Goal: Information Seeking & Learning: Compare options

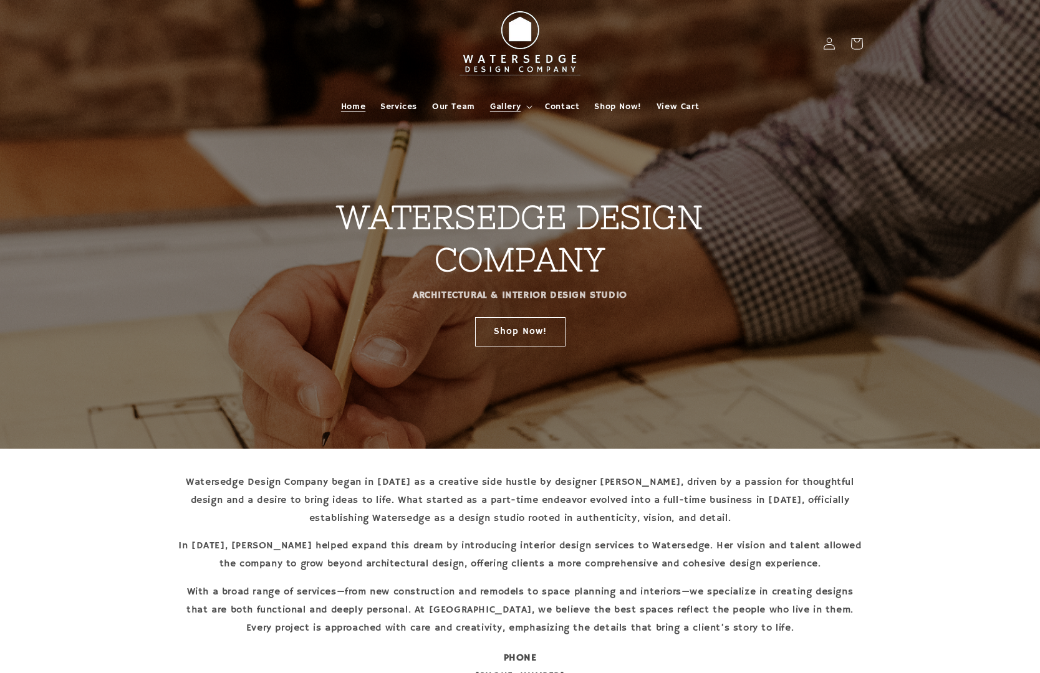
click at [496, 104] on span "Gallery" at bounding box center [505, 106] width 31 height 11
click at [604, 102] on span "Shop Now!" at bounding box center [617, 106] width 47 height 11
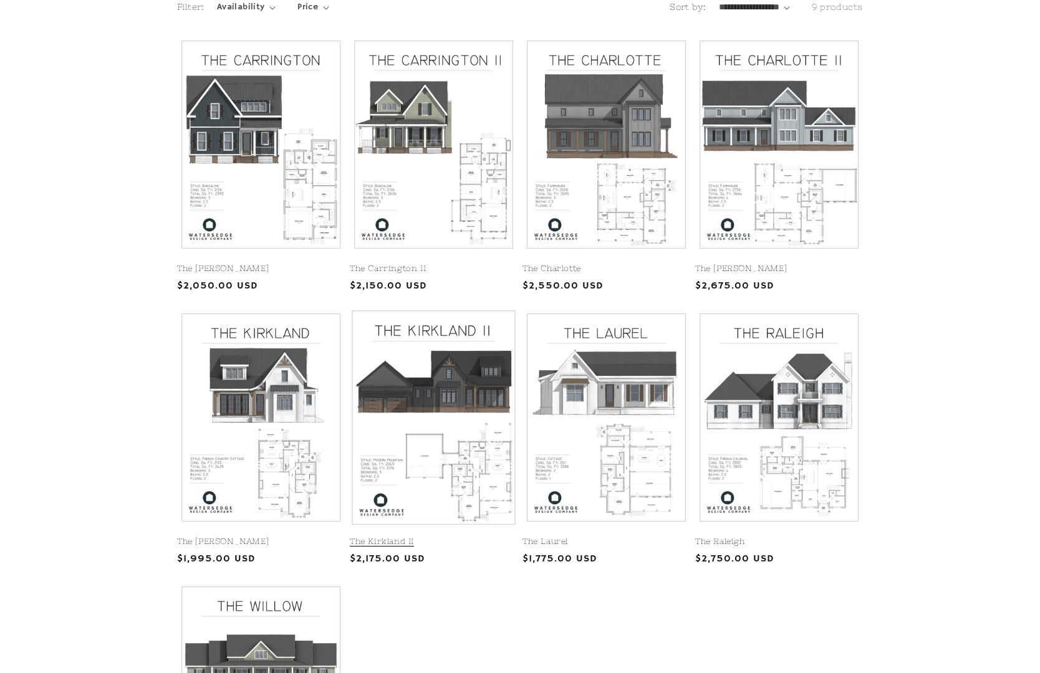
scroll to position [289, 0]
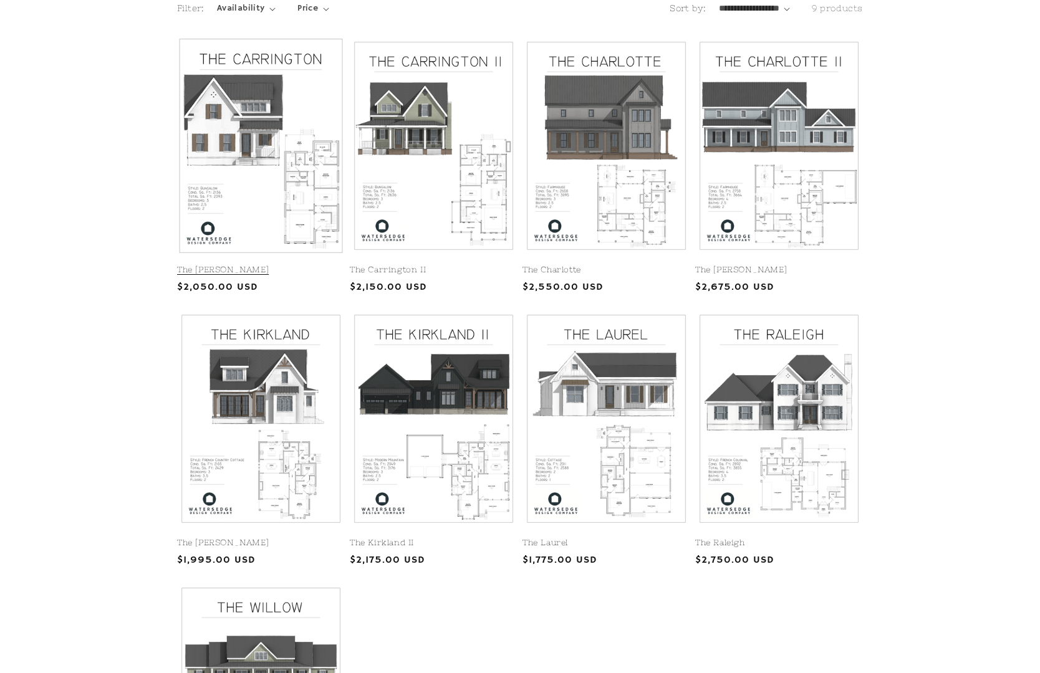
click at [253, 265] on link "The [PERSON_NAME]" at bounding box center [261, 270] width 168 height 11
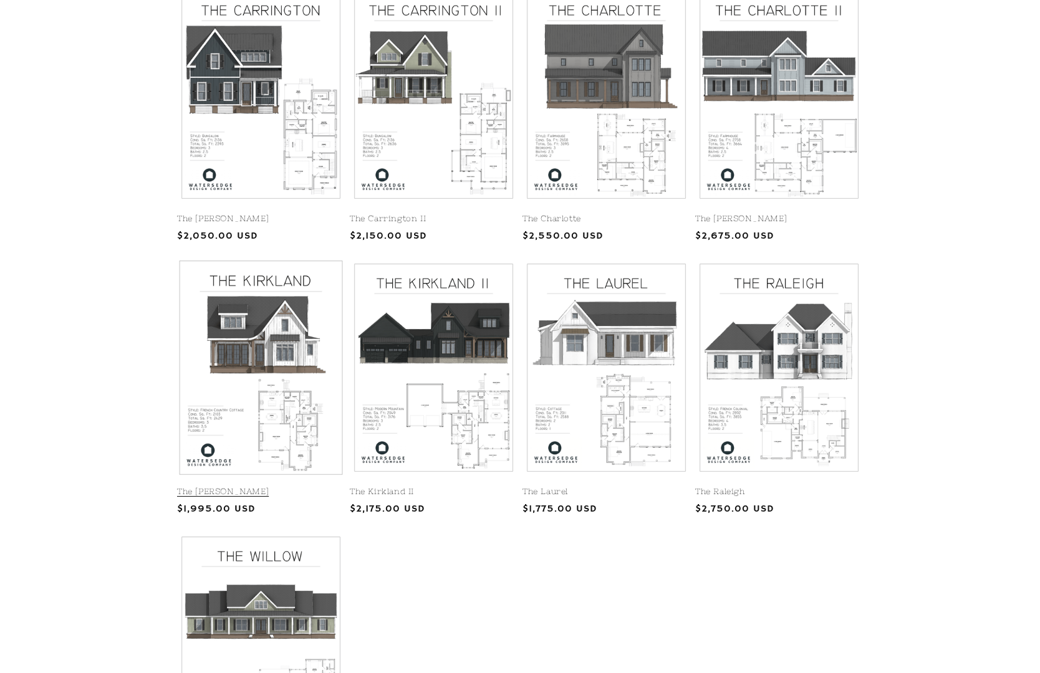
scroll to position [342, 0]
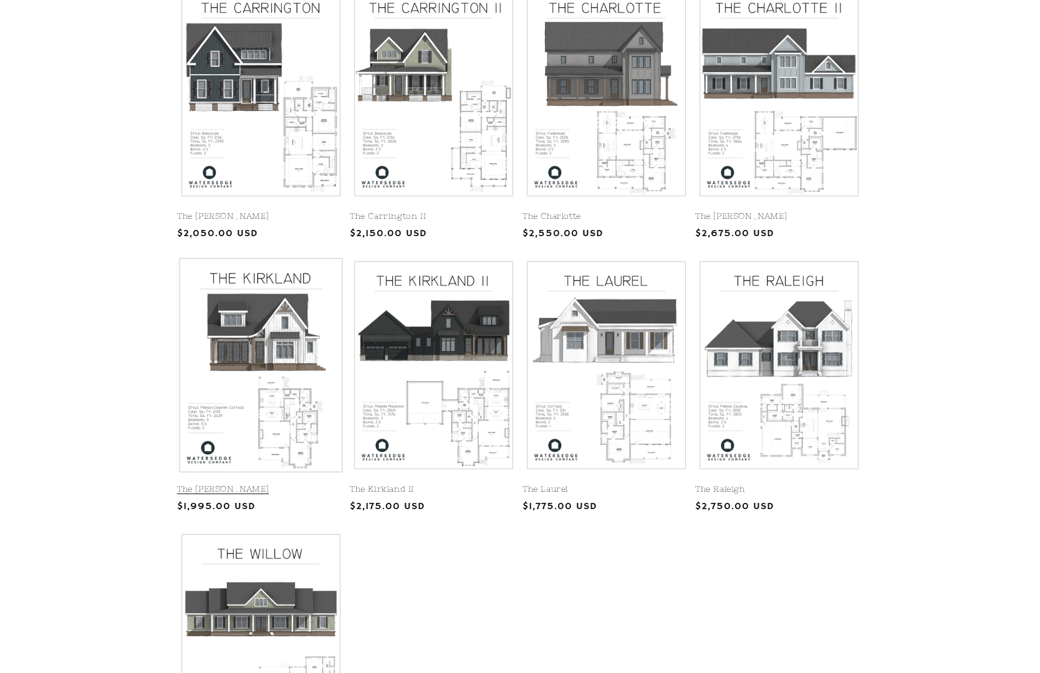
click at [264, 485] on link "The [PERSON_NAME]" at bounding box center [261, 490] width 168 height 11
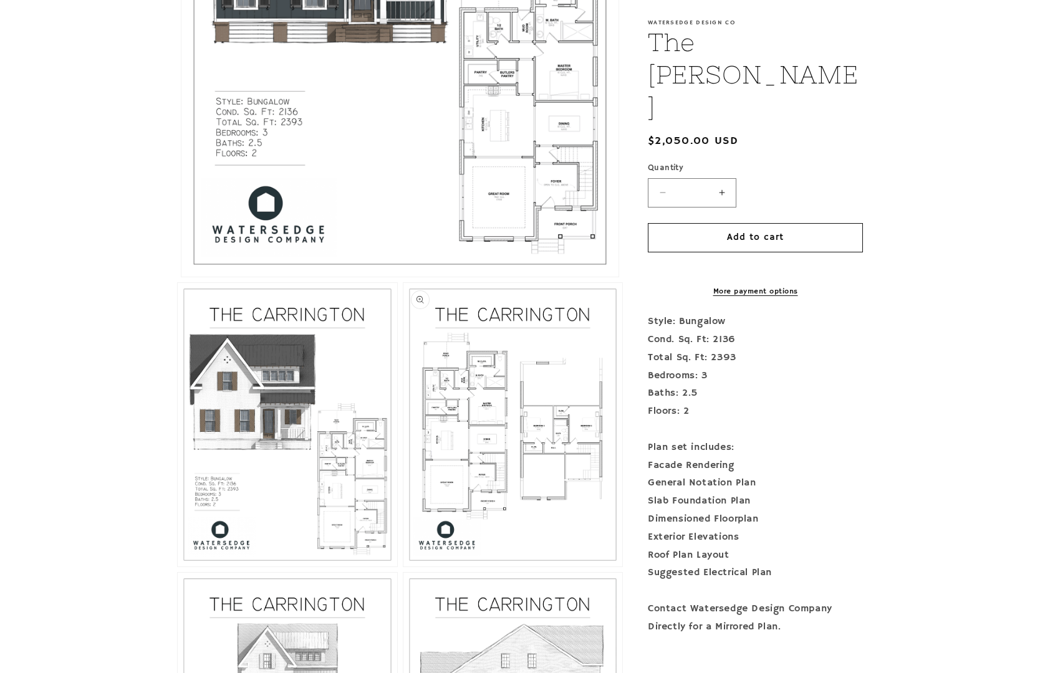
scroll to position [584, 1]
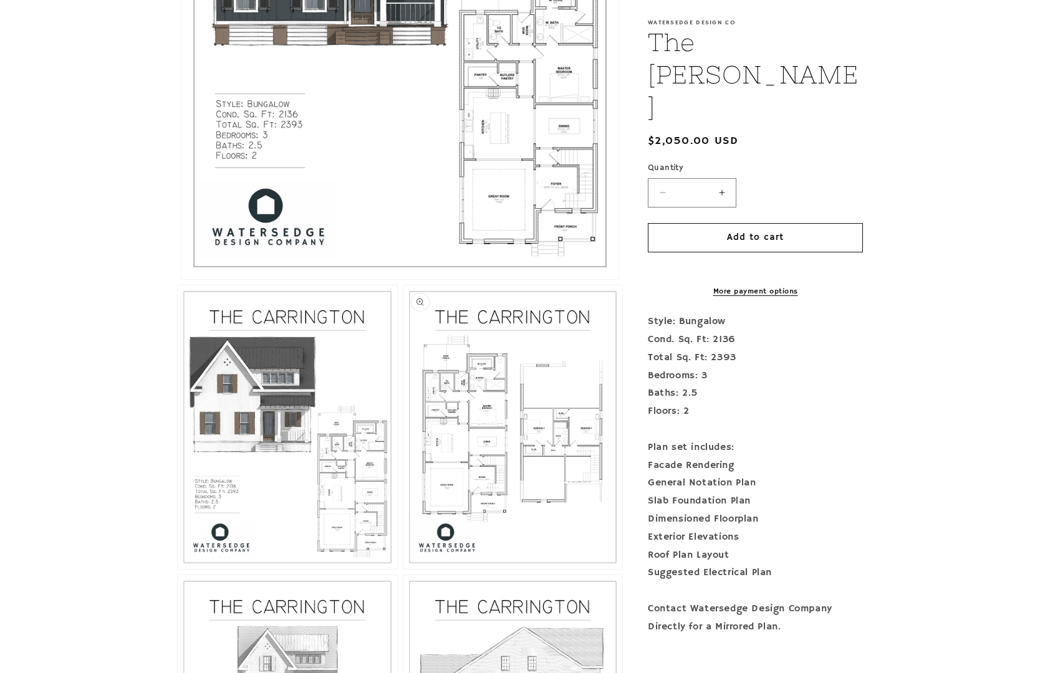
click at [403, 569] on button "Open media 3 in modal" at bounding box center [403, 569] width 0 height 0
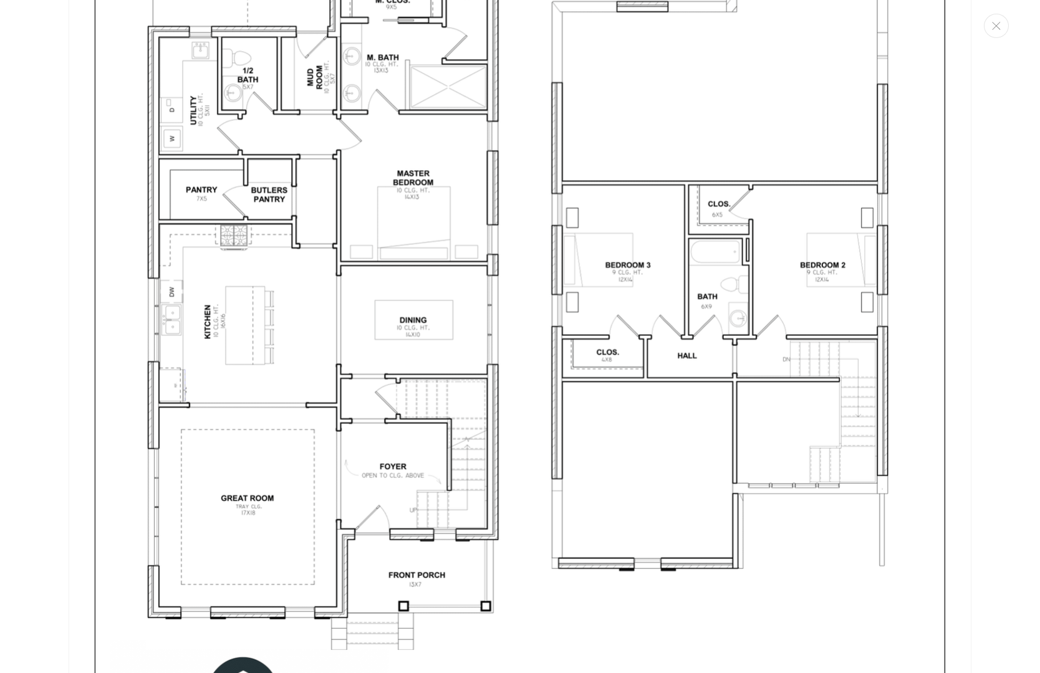
scroll to position [2700, 0]
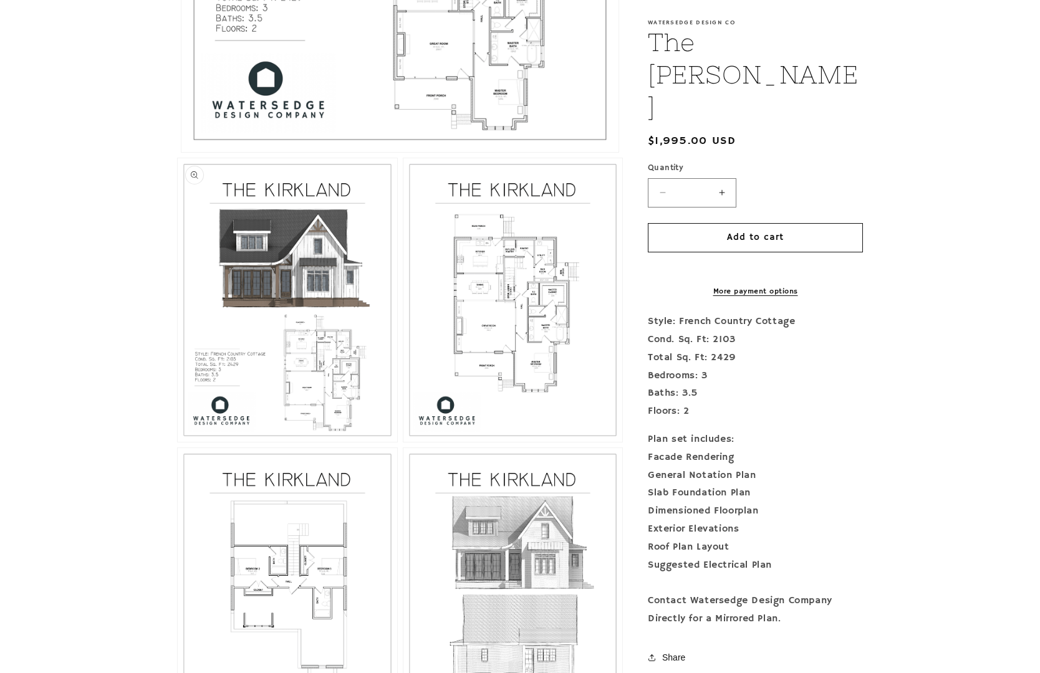
scroll to position [710, 0]
click at [403, 443] on button "Open media 3 in modal" at bounding box center [403, 443] width 0 height 0
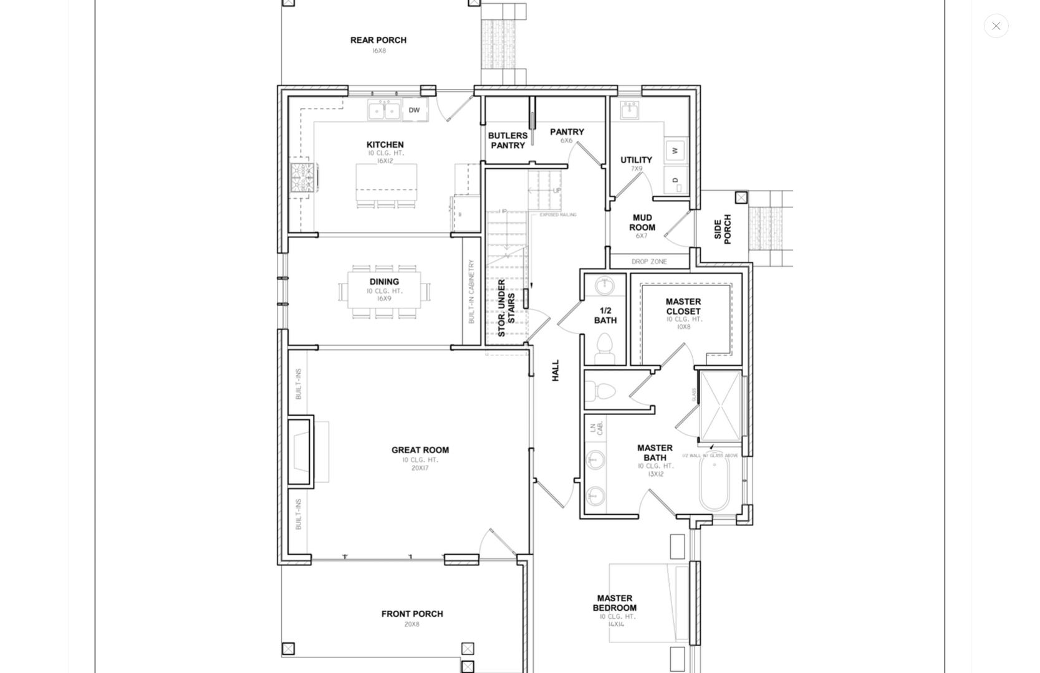
scroll to position [2608, 0]
